Goal: Find specific page/section: Find specific page/section

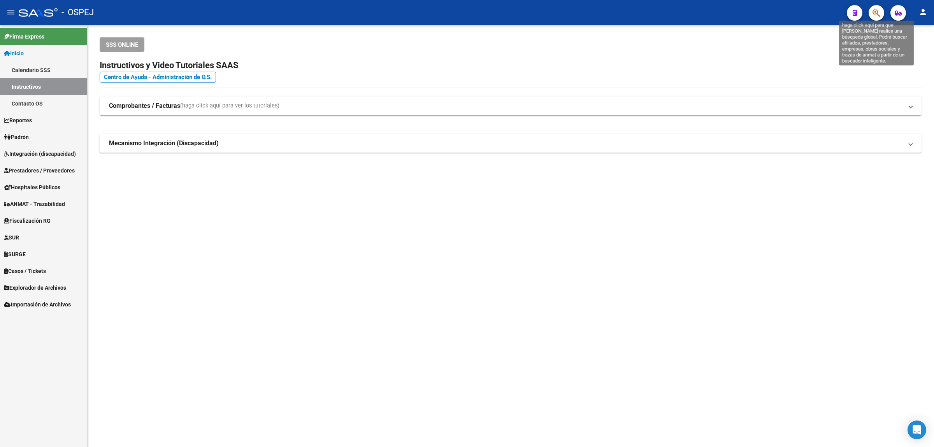
click at [878, 15] on icon "button" at bounding box center [877, 13] width 8 height 9
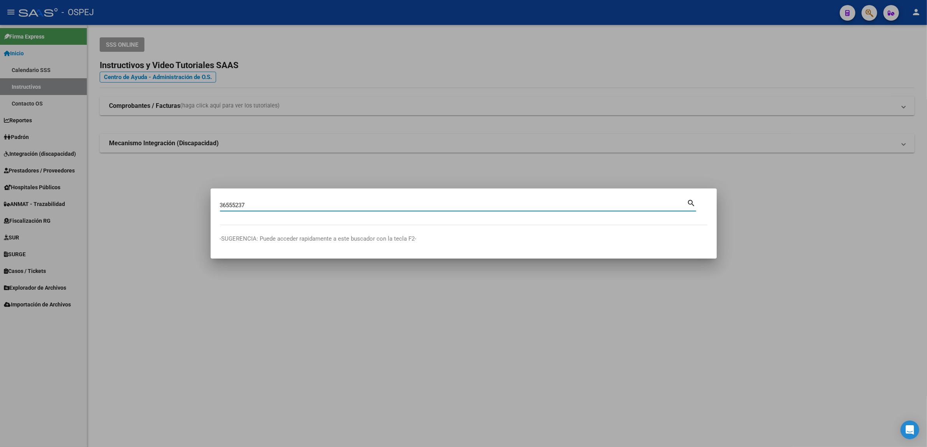
type input "36555237"
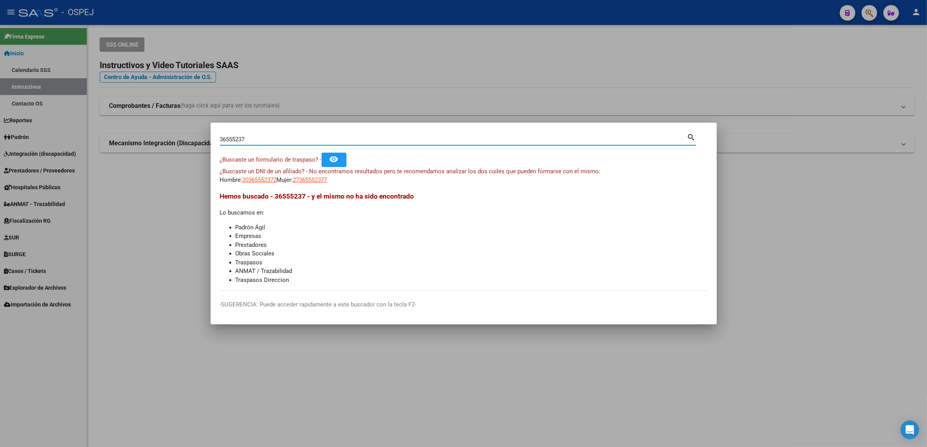
click at [221, 141] on input "36555237" at bounding box center [453, 139] width 467 height 7
click at [257, 178] on span "20365552372" at bounding box center [260, 179] width 34 height 7
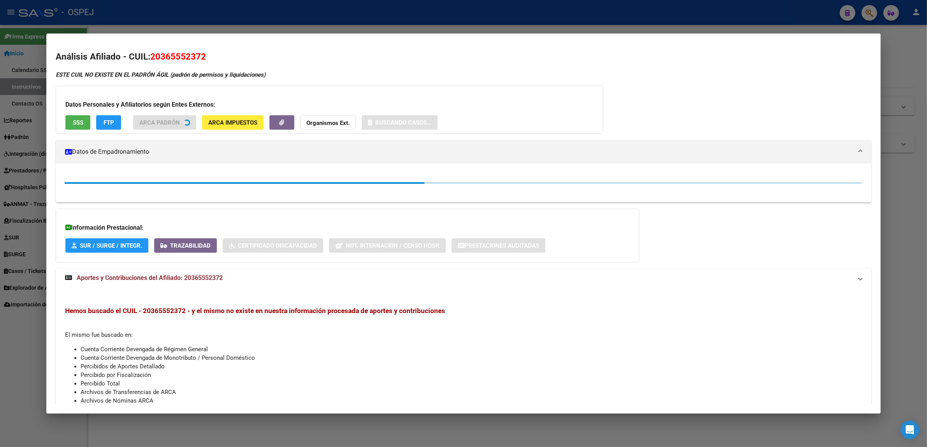
click at [188, 60] on span "20365552372" at bounding box center [178, 56] width 56 height 10
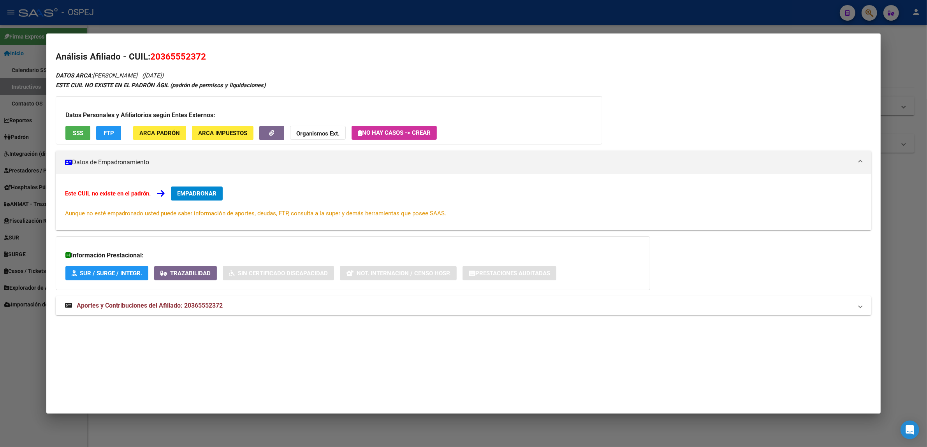
copy span "20365552372"
click at [84, 137] on button "SSS" at bounding box center [77, 133] width 25 height 14
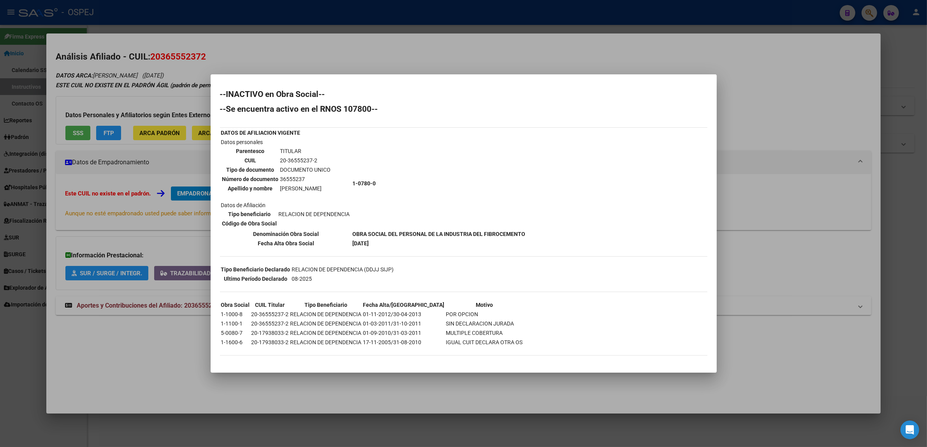
click at [163, 232] on div at bounding box center [463, 223] width 927 height 447
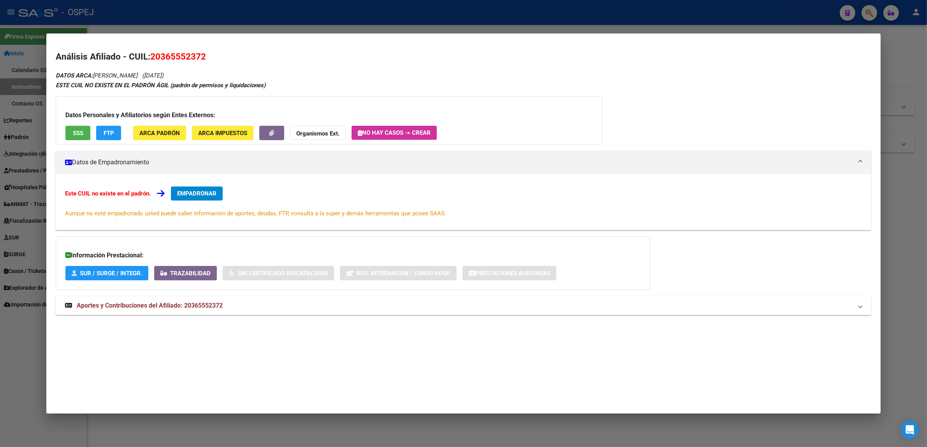
click at [302, 132] on strong "Organismos Ext." at bounding box center [317, 133] width 43 height 7
